Goal: Task Accomplishment & Management: Manage account settings

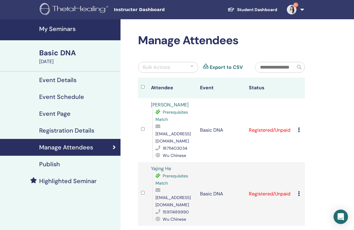
scroll to position [458, 0]
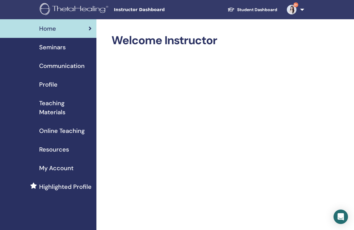
click at [67, 51] on div "Seminars" at bounding box center [48, 47] width 87 height 9
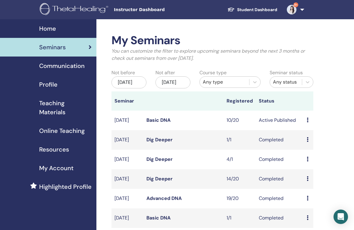
click at [254, 6] on link "Student Dashboard" at bounding box center [251, 9] width 59 height 11
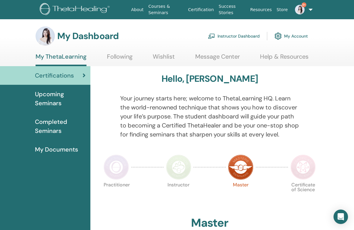
click at [56, 94] on span "Upcoming Seminars" at bounding box center [60, 99] width 51 height 18
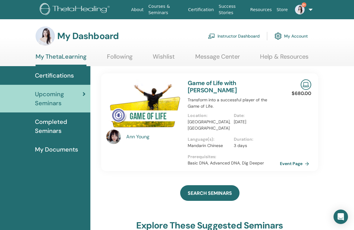
click at [124, 55] on link "Following" at bounding box center [120, 59] width 26 height 12
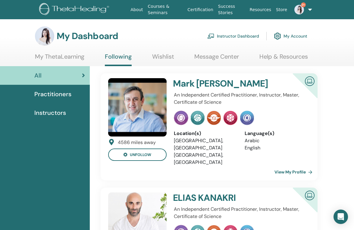
scroll to position [0, 1]
click at [61, 92] on span "Practitioners" at bounding box center [52, 94] width 37 height 9
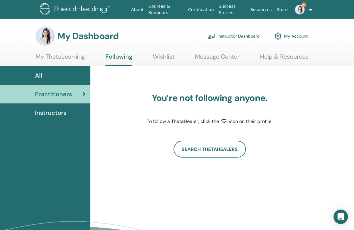
click at [159, 60] on link "Wishlist" at bounding box center [164, 59] width 22 height 12
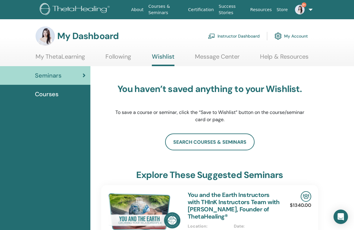
click at [71, 94] on div "Courses" at bounding box center [45, 94] width 81 height 9
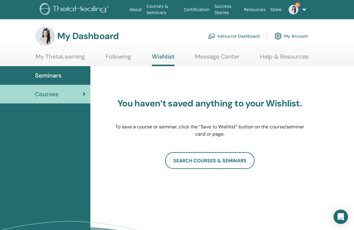
click at [76, 55] on link "My ThetaLearning" at bounding box center [60, 59] width 49 height 12
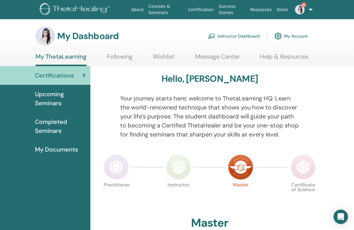
click at [54, 103] on span "Upcoming Seminars" at bounding box center [60, 99] width 51 height 18
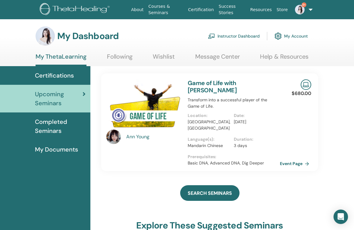
click at [161, 7] on link "Courses & Seminars" at bounding box center [166, 9] width 40 height 17
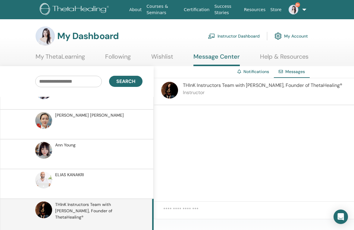
click at [164, 57] on link "Wishlist" at bounding box center [162, 59] width 22 height 12
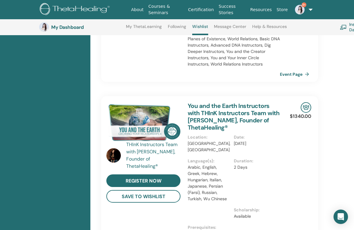
scroll to position [363, 0]
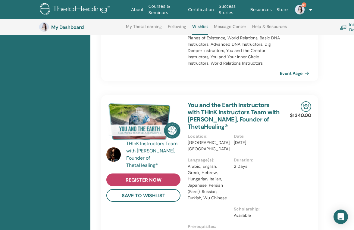
click at [133, 176] on link "register now" at bounding box center [143, 180] width 74 height 13
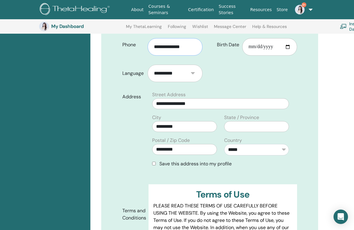
scroll to position [246, 0]
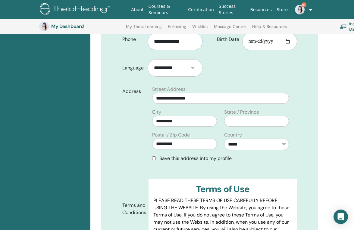
type input "**********"
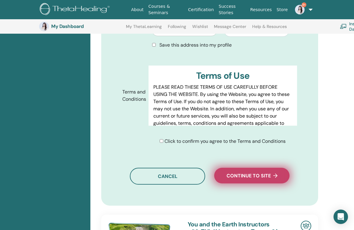
click at [242, 174] on button "Continue to site" at bounding box center [251, 176] width 75 height 16
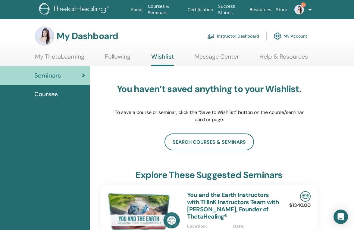
scroll to position [0, 1]
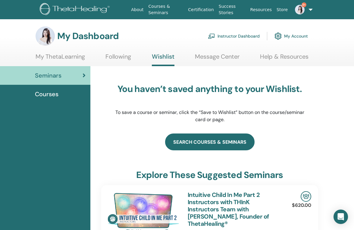
click at [211, 141] on link "search courses & seminars" at bounding box center [209, 142] width 89 height 17
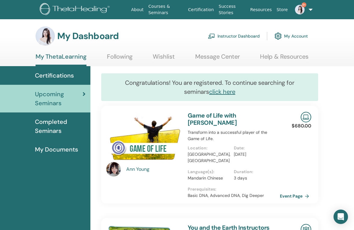
click at [74, 71] on link "Certifications" at bounding box center [45, 75] width 90 height 19
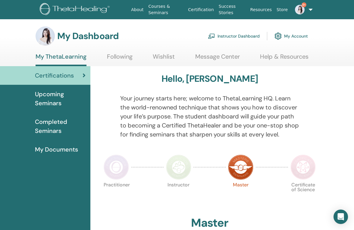
click at [228, 37] on link "Instructor Dashboard" at bounding box center [234, 36] width 52 height 13
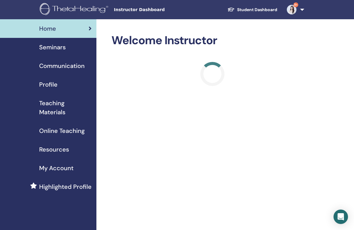
click at [60, 47] on span "Seminars" at bounding box center [52, 47] width 26 height 9
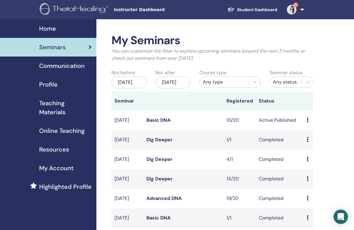
click at [157, 123] on link "Basic DNA" at bounding box center [158, 120] width 24 height 6
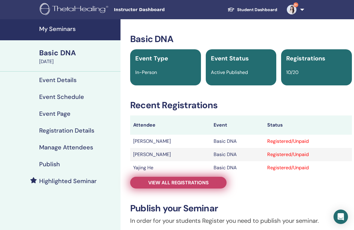
click at [168, 183] on span "View all registrations" at bounding box center [178, 183] width 61 height 6
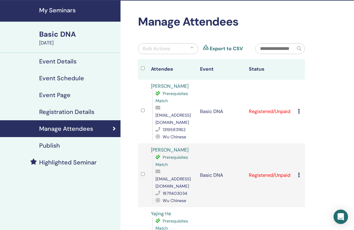
scroll to position [32, 0]
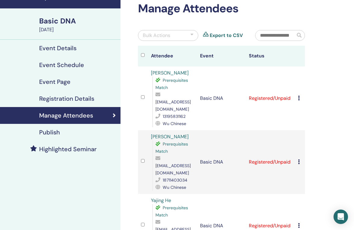
click at [253, 56] on th "Status" at bounding box center [270, 56] width 49 height 21
click at [298, 96] on icon at bounding box center [299, 98] width 2 height 5
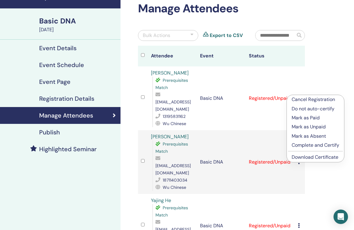
click at [312, 115] on p "Mark as Paid" at bounding box center [315, 117] width 48 height 7
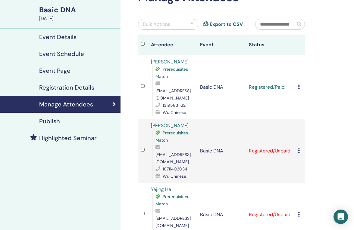
scroll to position [42, 0]
